Goal: Information Seeking & Learning: Compare options

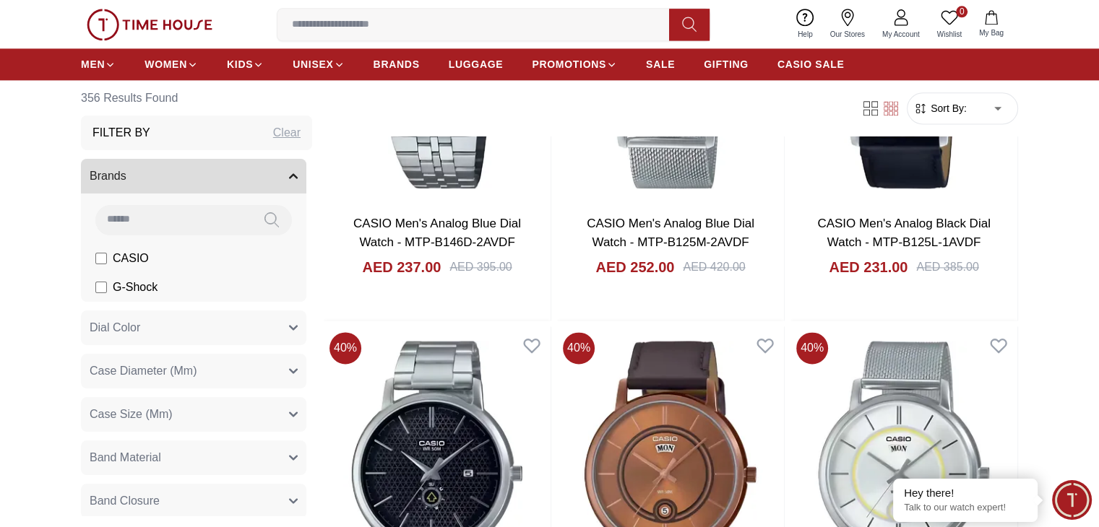
scroll to position [1951, 0]
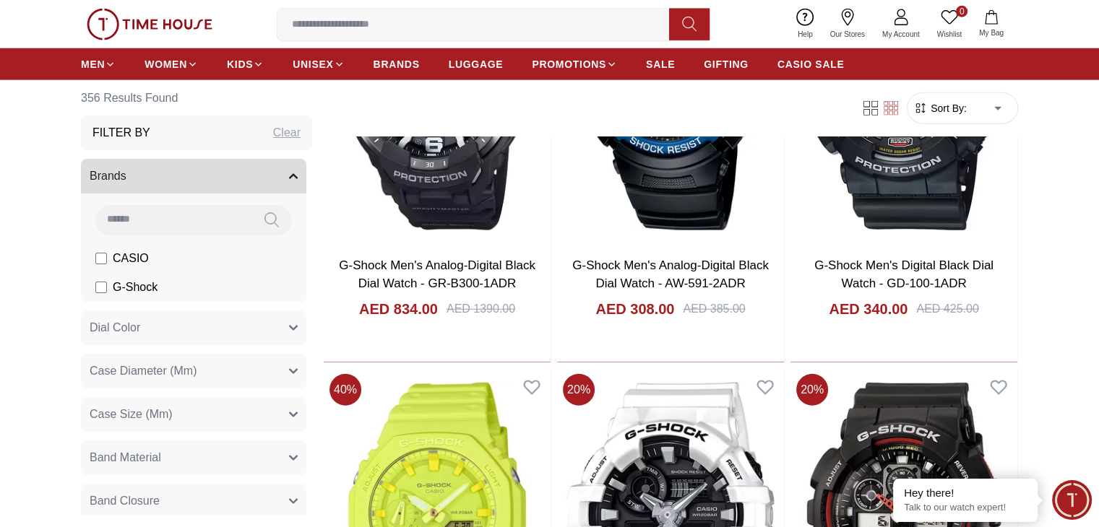
scroll to position [3595, 0]
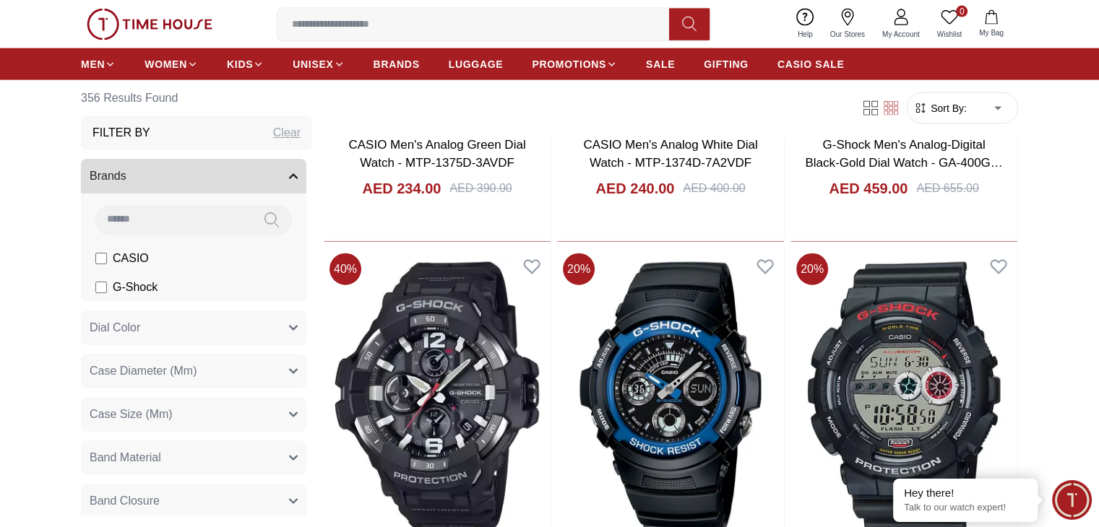
scroll to position [3144, 0]
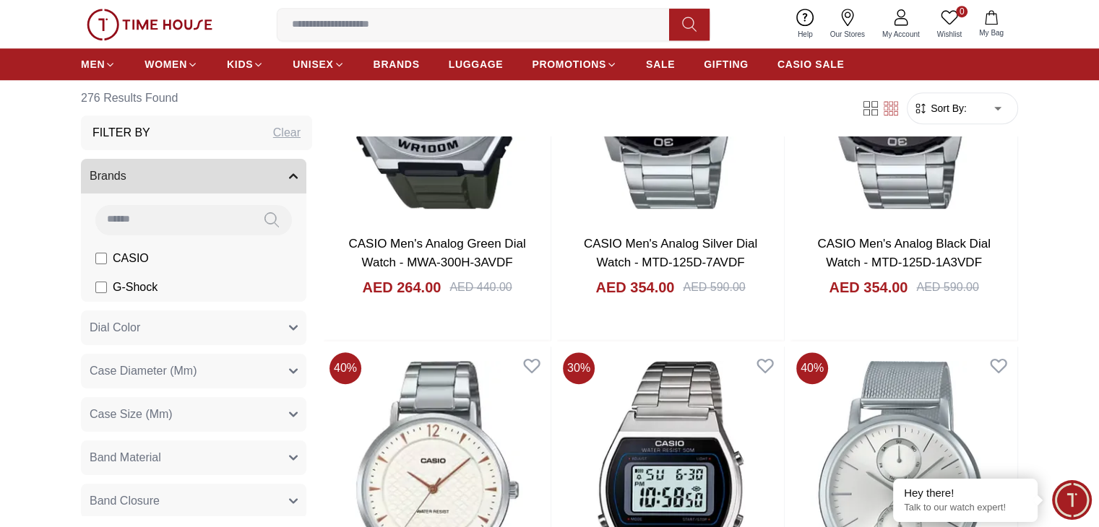
scroll to position [1228, 0]
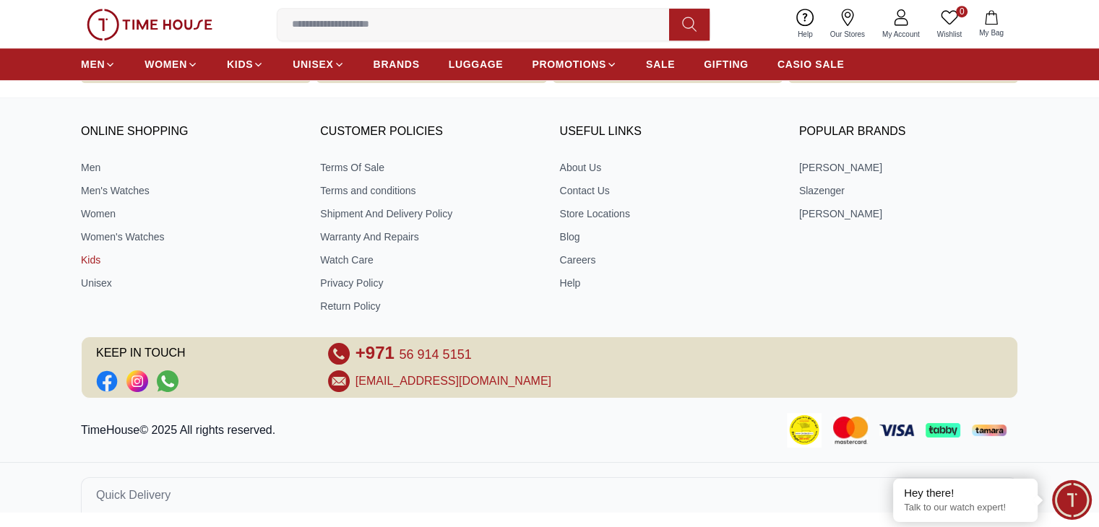
scroll to position [961, 0]
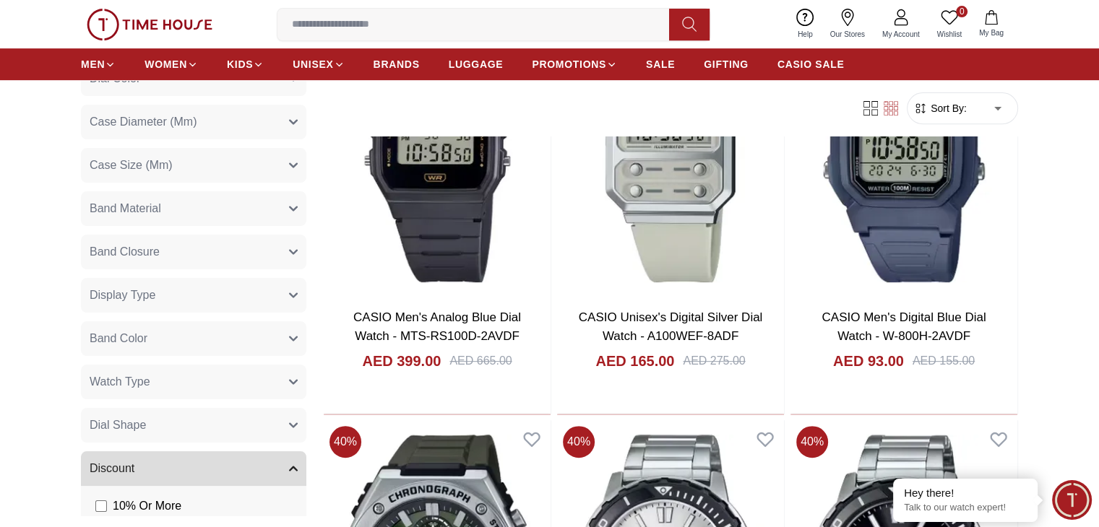
scroll to position [225, 0]
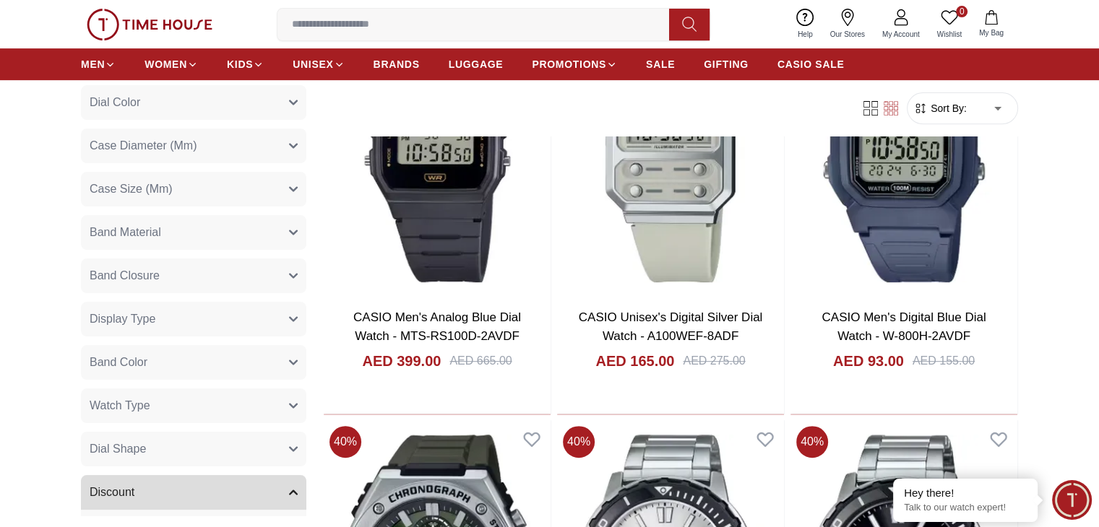
click at [155, 410] on button "Watch Type" at bounding box center [193, 406] width 225 height 35
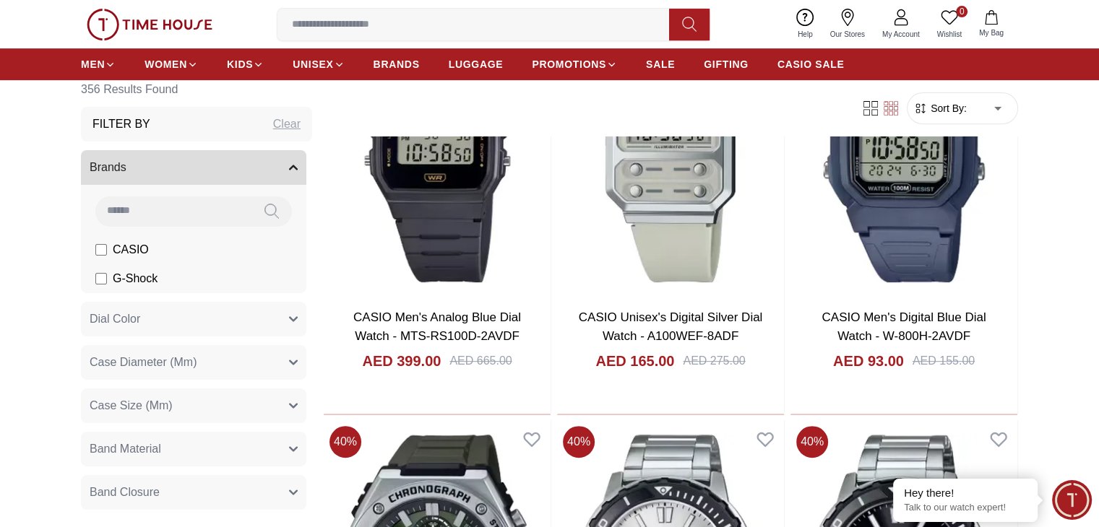
scroll to position [0, 0]
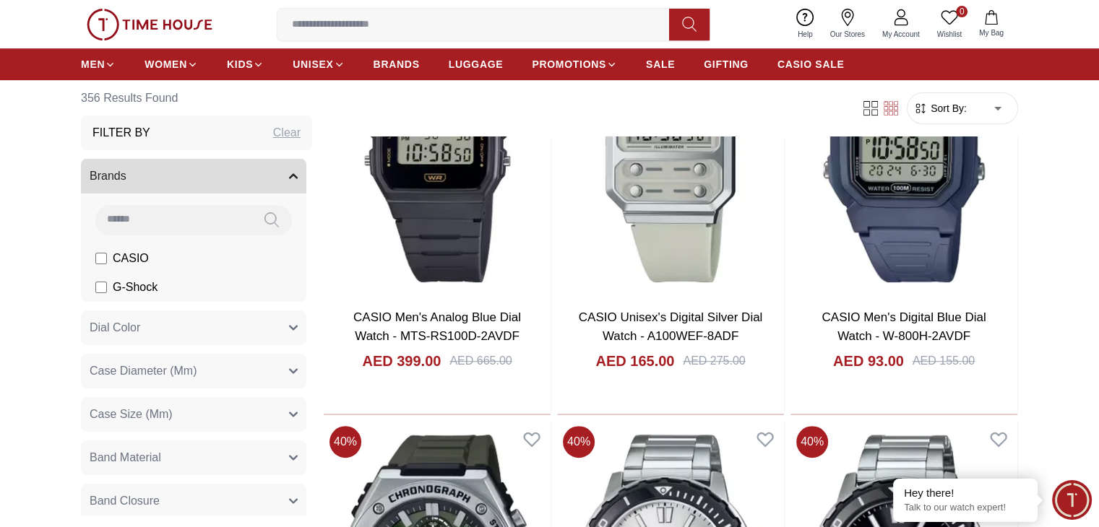
click at [275, 131] on div "Clear" at bounding box center [286, 132] width 27 height 17
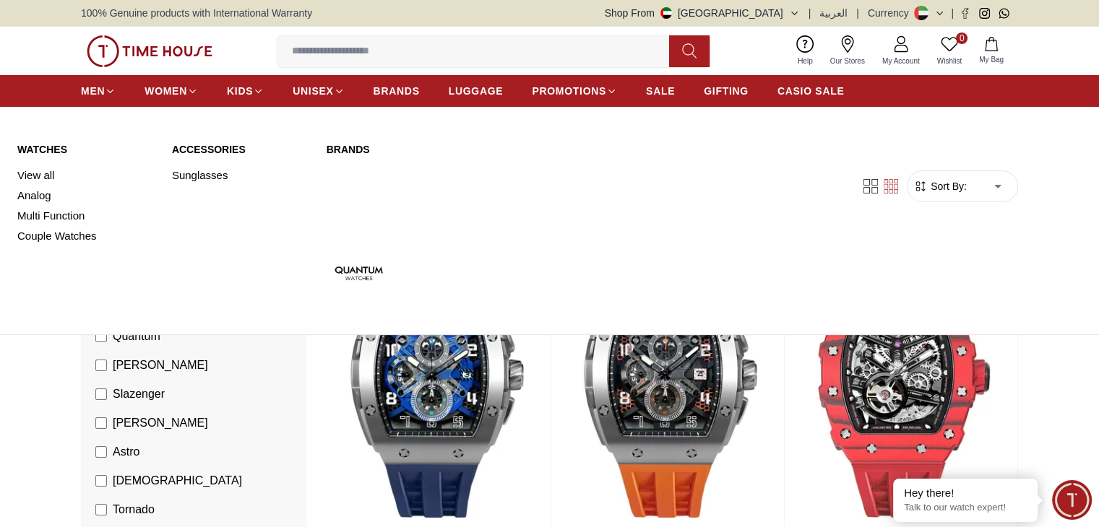
click at [337, 147] on link "Brands" at bounding box center [473, 149] width 292 height 14
click at [45, 174] on link "View all" at bounding box center [85, 175] width 137 height 20
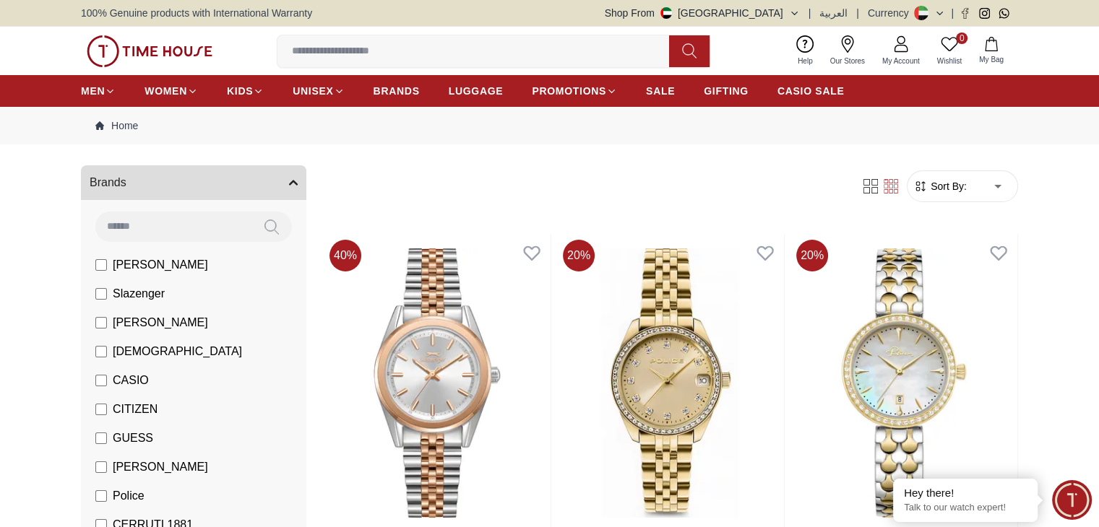
scroll to position [72, 0]
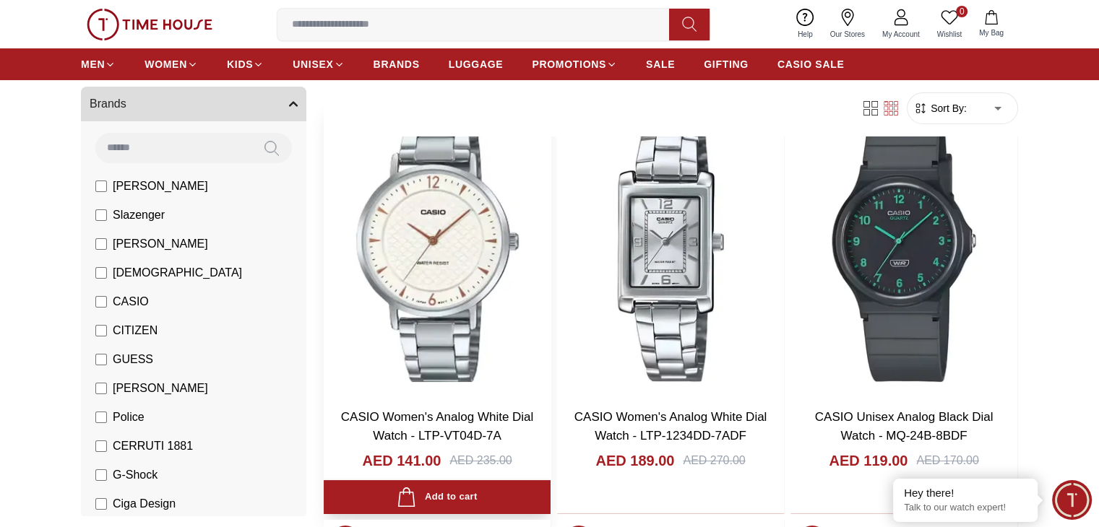
scroll to position [217, 0]
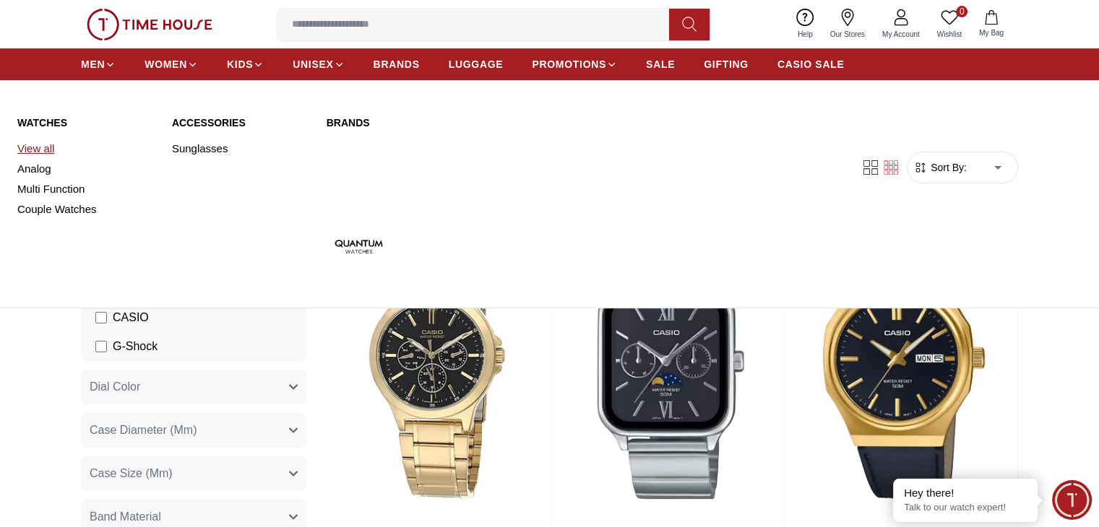
click at [24, 154] on link "View all" at bounding box center [85, 149] width 137 height 20
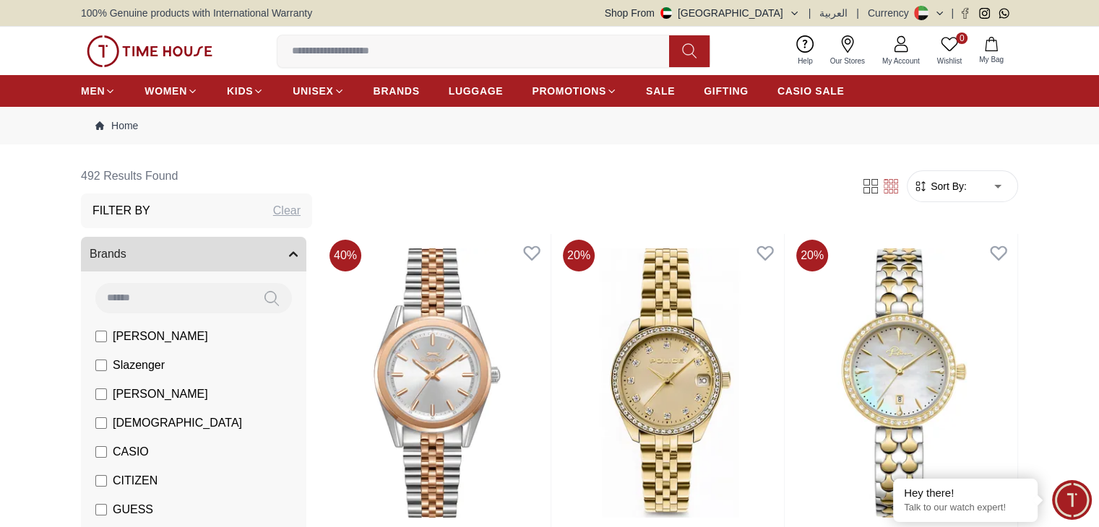
click at [153, 335] on span "[PERSON_NAME]" at bounding box center [160, 336] width 95 height 17
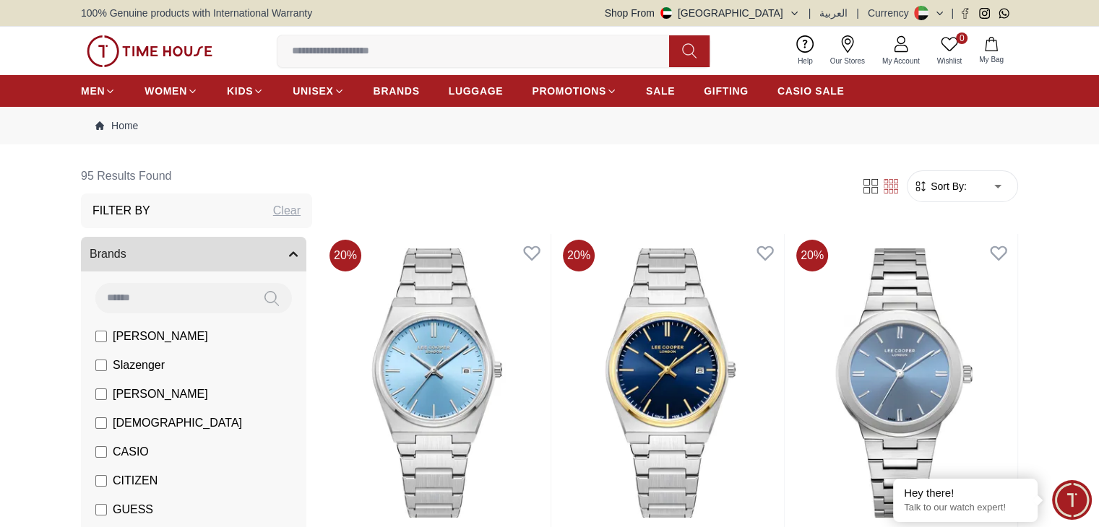
click at [255, 49] on div "0 Wishlist My Bag Help Our Stores My Account 0 Wishlist My Bag" at bounding box center [549, 51] width 937 height 48
